Goal: Task Accomplishment & Management: Complete application form

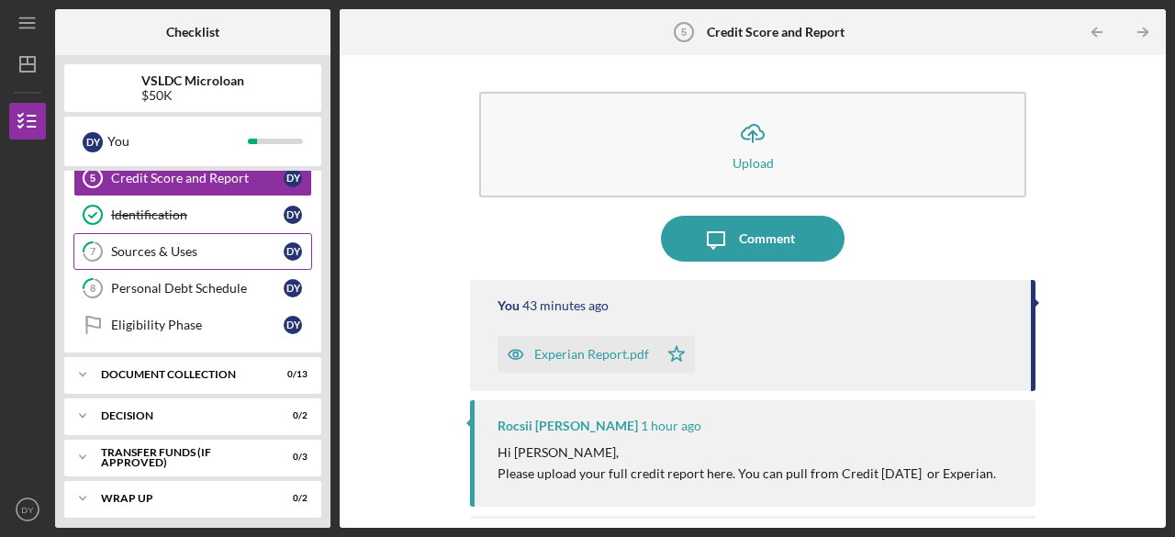
scroll to position [197, 0]
click at [217, 250] on div "Sources & Uses" at bounding box center [197, 249] width 173 height 15
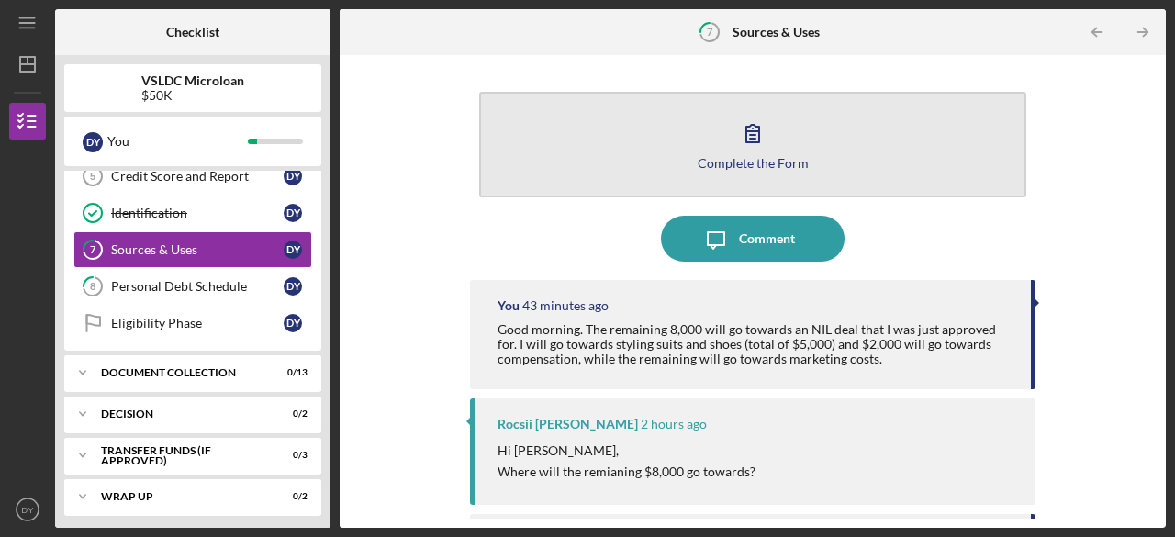
click at [763, 141] on icon "button" at bounding box center [753, 133] width 46 height 46
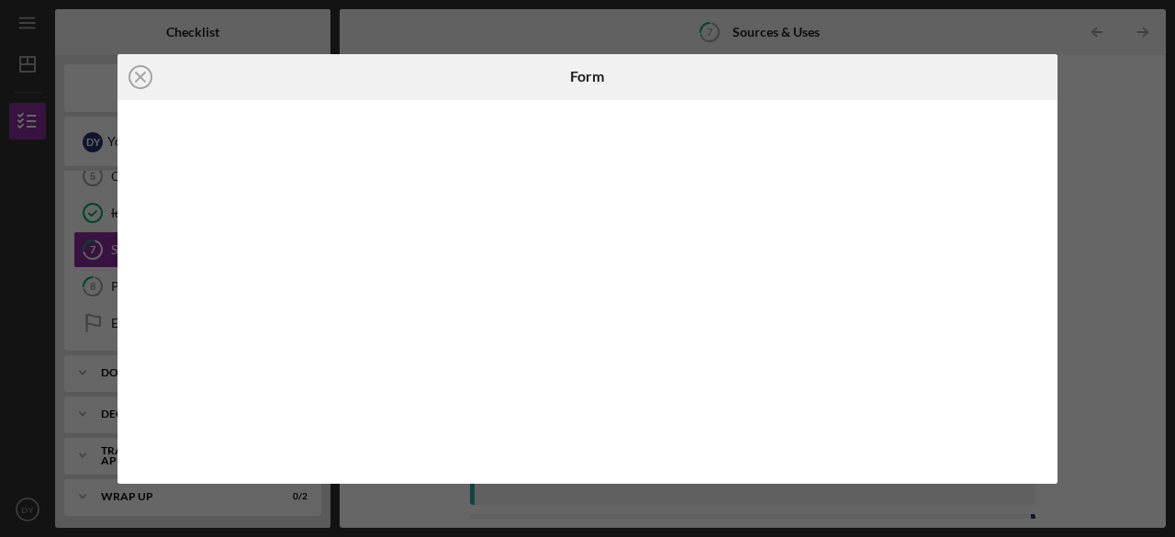
click at [1092, 74] on div "Icon/Close Form" at bounding box center [587, 268] width 1175 height 537
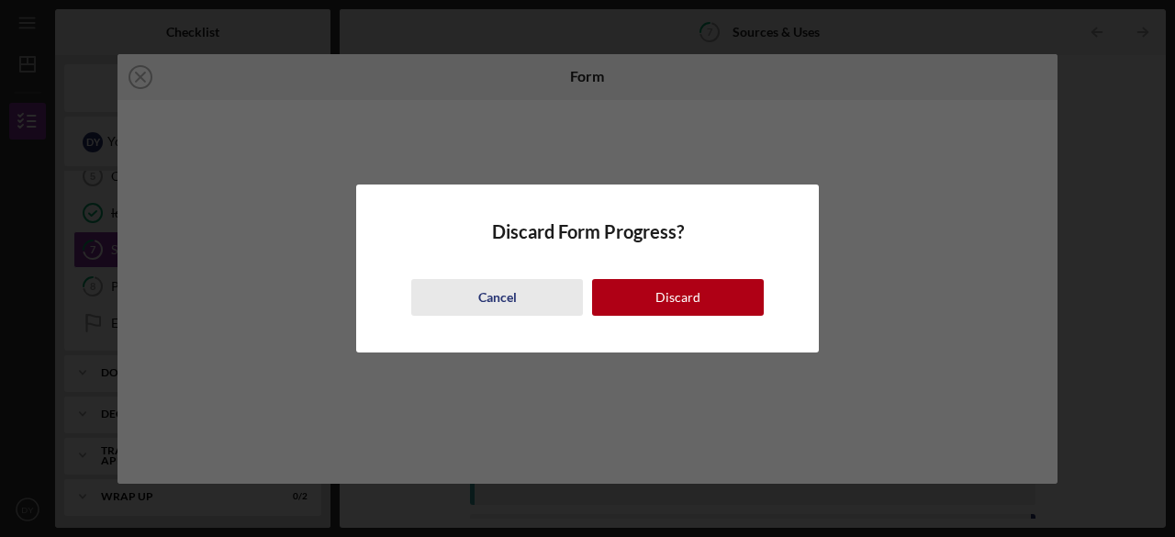
click at [505, 295] on div "Cancel" at bounding box center [497, 297] width 39 height 37
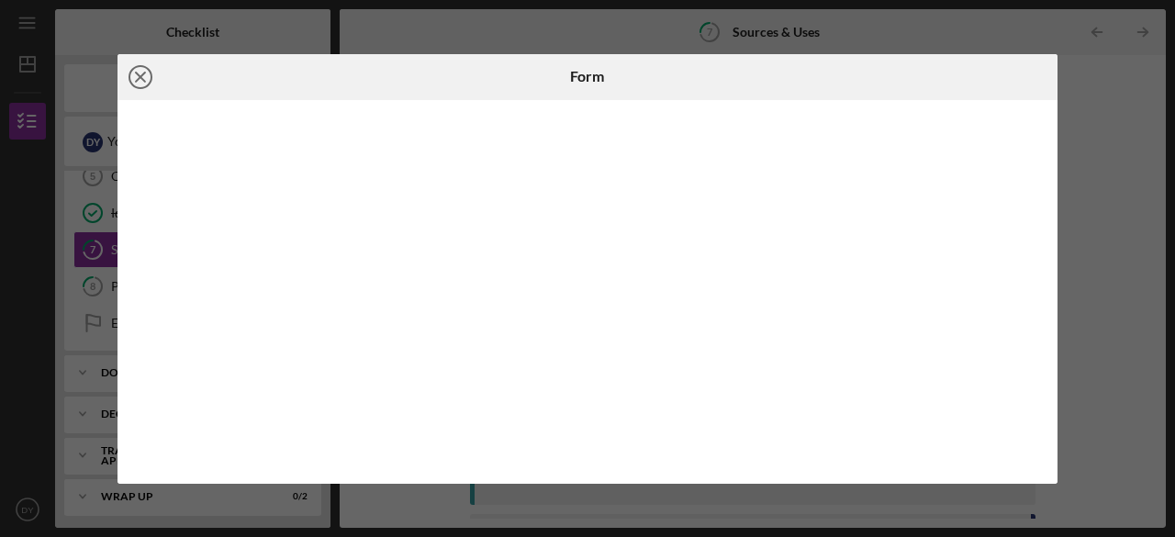
click at [134, 74] on icon "Icon/Close" at bounding box center [141, 77] width 46 height 46
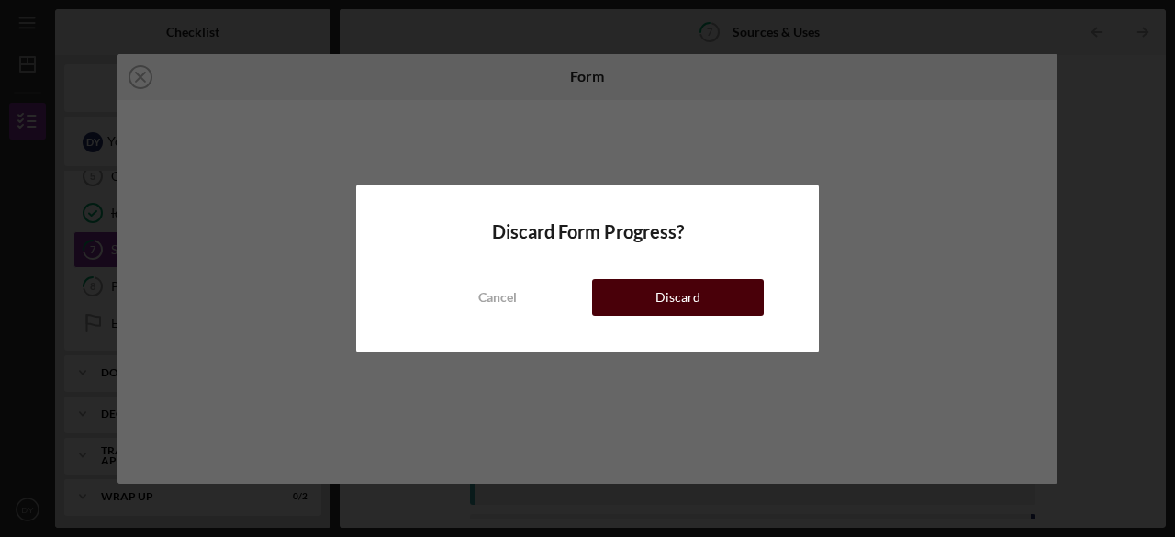
click at [675, 300] on div "Discard" at bounding box center [677, 297] width 45 height 37
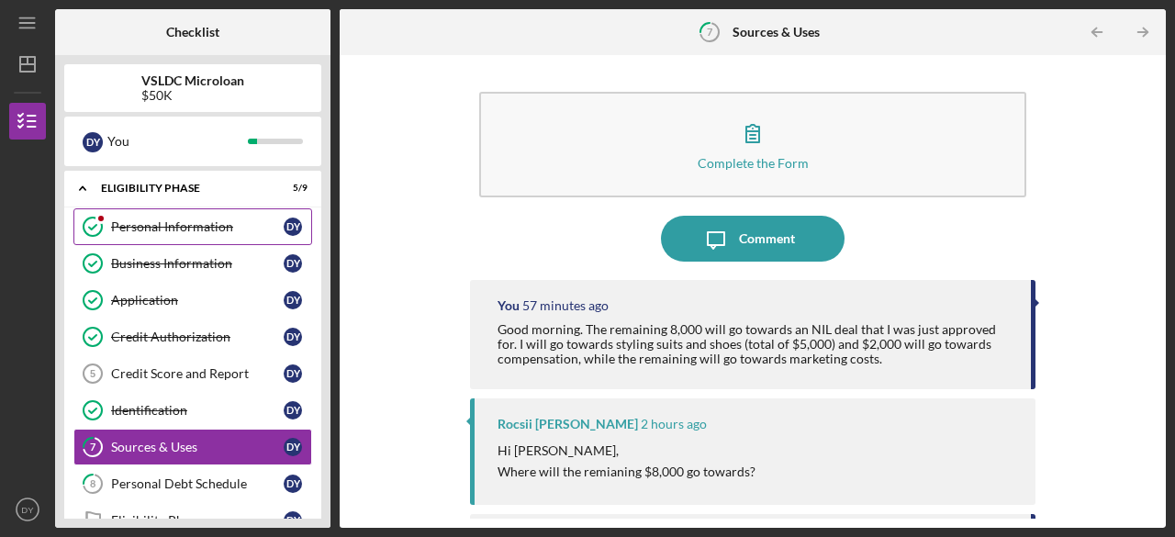
click at [196, 234] on link "Personal Information Personal Information D Y" at bounding box center [192, 226] width 239 height 37
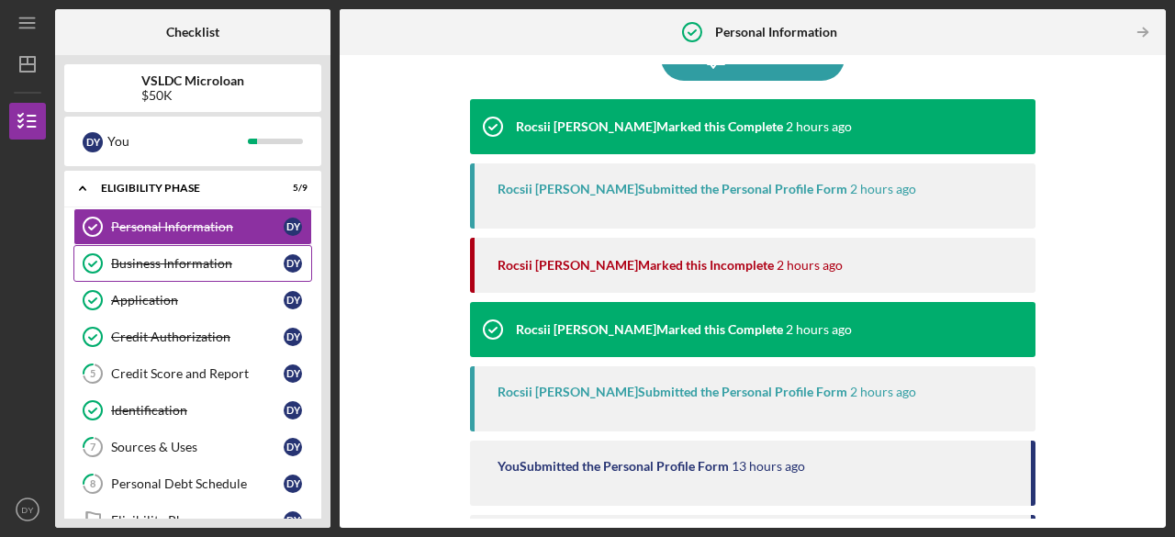
click at [151, 256] on div "Business Information" at bounding box center [197, 263] width 173 height 15
